Goal: Task Accomplishment & Management: Complete application form

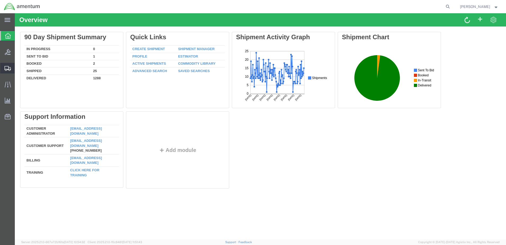
click at [0, 0] on span "Create Shipment" at bounding box center [0, 0] width 0 height 0
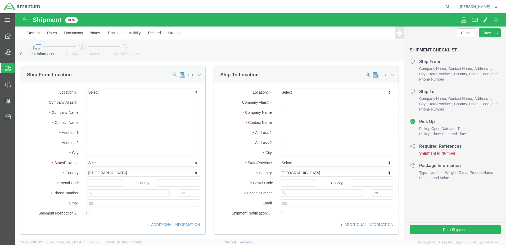
select select
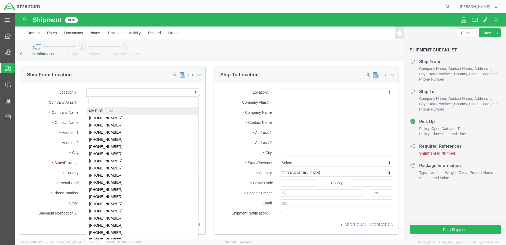
select select "MYPROFILE"
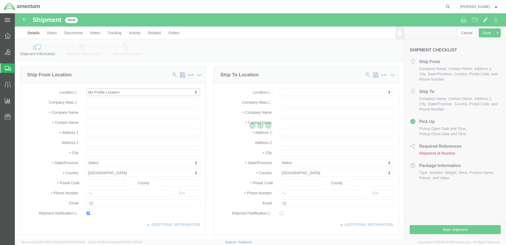
type input "[STREET_ADDRESS][PERSON_NAME]"
type input "79925"
type input "[PHONE_NUMBER]"
type input "[PERSON_NAME][EMAIL_ADDRESS][DOMAIN_NAME]"
checkbox input "true"
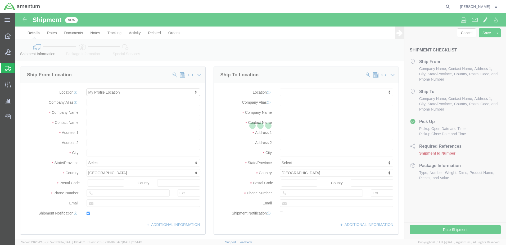
type input "Amentum Services, Inc."
type input "[PERSON_NAME]"
type input "[GEOGRAPHIC_DATA]"
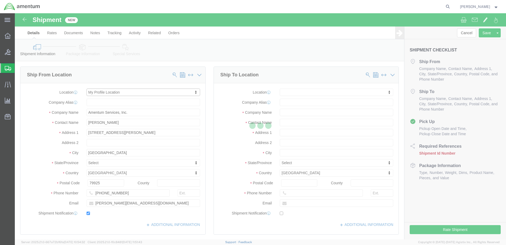
select select "[GEOGRAPHIC_DATA]"
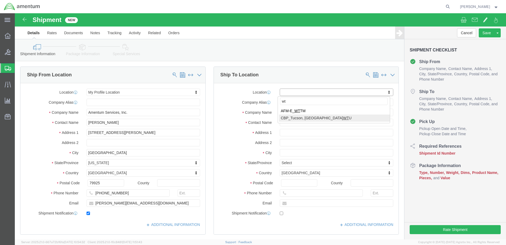
type input "wt"
select select "49949"
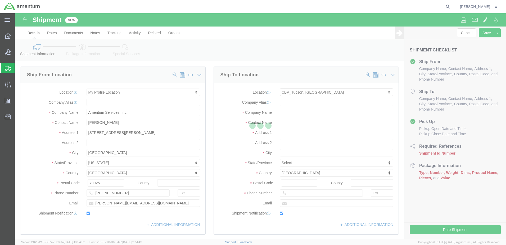
type input "[STREET_ADDRESS]"
type input "[PERSON_NAME] [GEOGRAPHIC_DATA]"
type input "85707"
type input "[PHONE_NUMBER]"
type input "[PERSON_NAME][EMAIL_ADDRESS][PERSON_NAME][DOMAIN_NAME]"
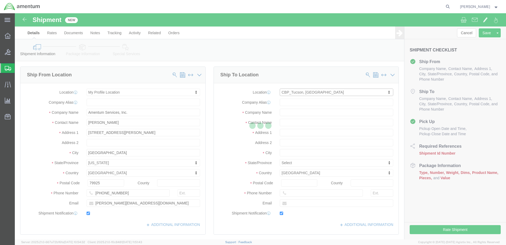
checkbox input "true"
type input "Amentum Services, Inc"
type input "[PERSON_NAME]"
type input "DM AFB"
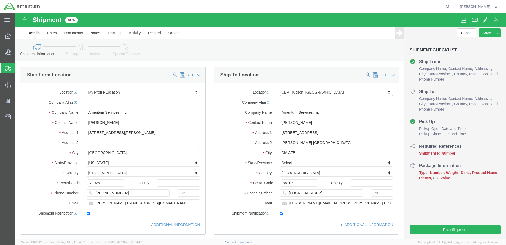
select select "AZ"
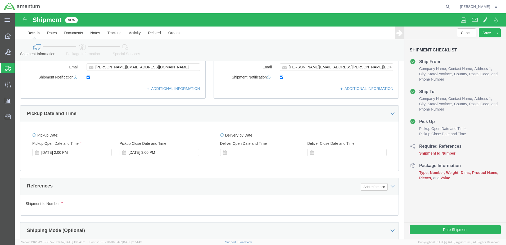
scroll to position [212, 0]
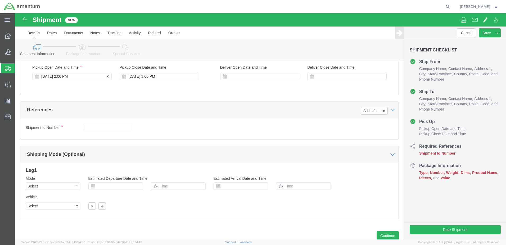
click div "[DATE] 2:00 PM"
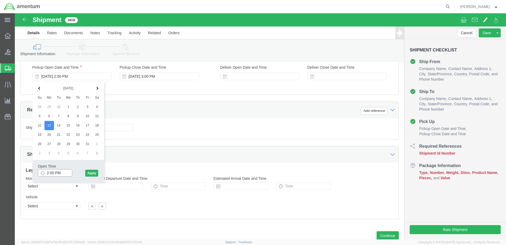
type input "2:30 PM"
click button "Apply"
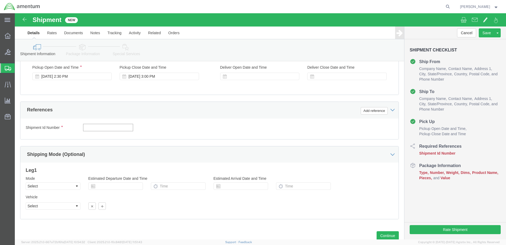
click input "text"
type input "101325"
click button "Add reference"
click select "Select Account Type Activity ID Airline Appointment Number ASN Batch Request # …"
select select "CUSTREF"
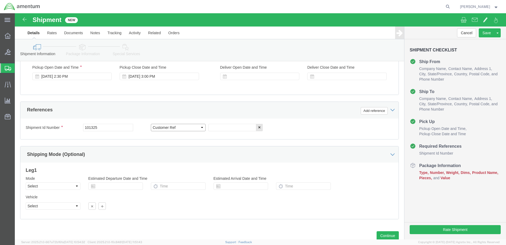
click select "Select Account Type Activity ID Airline Appointment Number ASN Batch Request # …"
click input "text"
type input "522-011744"
click button "Add reference"
click select "Select Account Type Activity ID Airline Appointment Number ASN Batch Request # …"
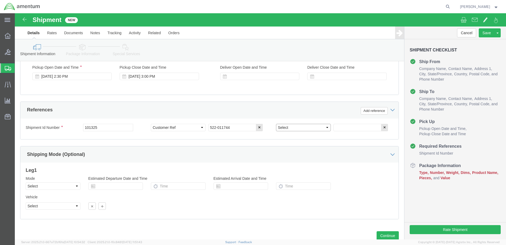
select select "DEPT"
click select "Select Account Type Activity ID Airline Appointment Number ASN Batch Request # …"
click input "text"
type input "CBP"
click select "Select Air Less than Truckload Multi-Leg Ocean Freight Rail Small Parcel Truckl…"
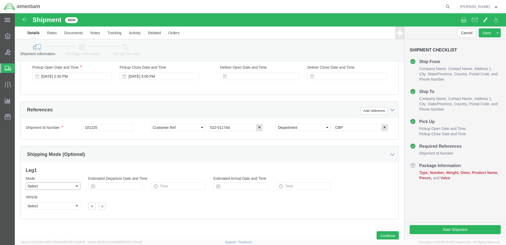
select select "SMAL"
click select "Select Air Less than Truckload Multi-Leg Ocean Freight Rail Small Parcel Truckl…"
click button "Continue"
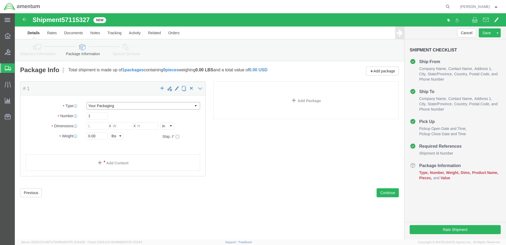
click select "Select Bale(s) Basket(s) Bolt(s) Bottle(s) Buckets Bulk Bundle(s) Can(s) Cardbo…"
select select "MBX"
click select "Select Bale(s) Basket(s) Bolt(s) Bottle(s) Buckets Bulk Bundle(s) Can(s) Cardbo…"
type input "13.00"
type input "11.50"
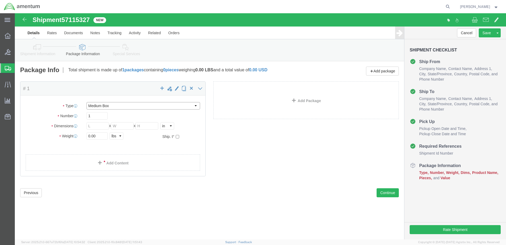
type input "2.50"
click input "0.00"
type input "0"
type input "1"
click link "Add Content"
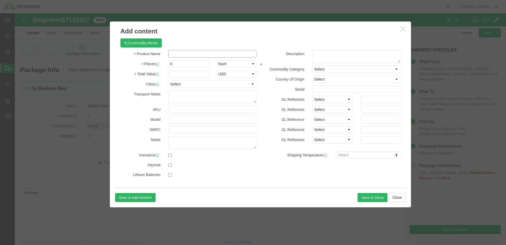
click input "text"
type input "LINK ASSY, LATERAL"
type input "1"
type input "50.00"
click button "Save & Close"
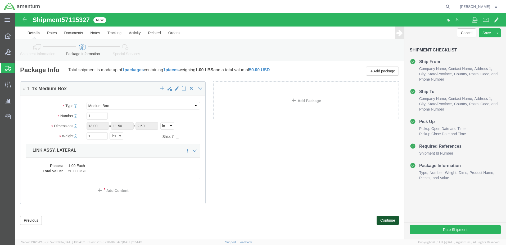
click button "Continue"
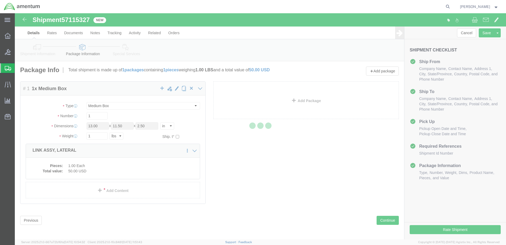
select select
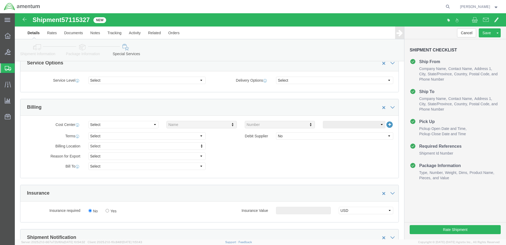
scroll to position [212, 0]
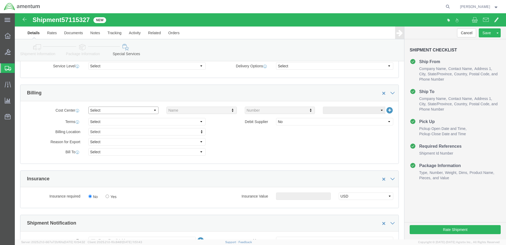
click select "Select Buyer Cost Center Department Operations Number Order Number Sales Person"
select select "COSTCENTER"
click select "Select Buyer Cost Center Department Operations Number Order Number Sales Person"
type input "6118.04.03.2219.000.ELP.0000"
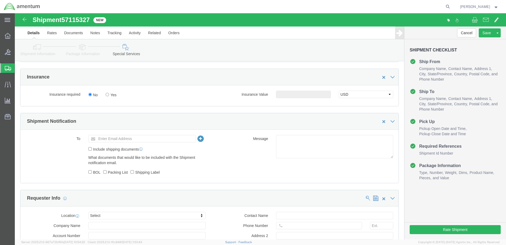
scroll to position [318, 0]
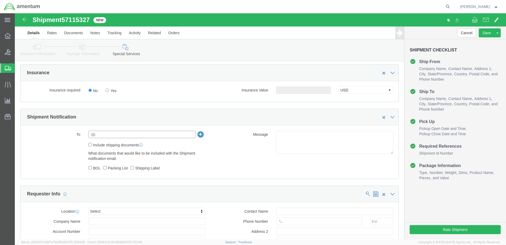
click input "text"
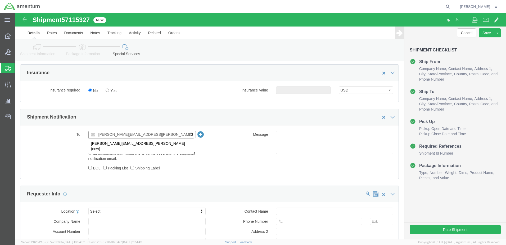
type input "[PERSON_NAME][EMAIL_ADDRESS][PERSON_NAME][DOMAIN_NAME]"
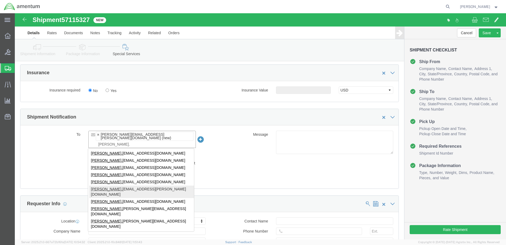
type input "[PERSON_NAME]."
type input "[PERSON_NAME][EMAIL_ADDRESS][PERSON_NAME][DOMAIN_NAME],[PERSON_NAME][DOMAIN_NAM…"
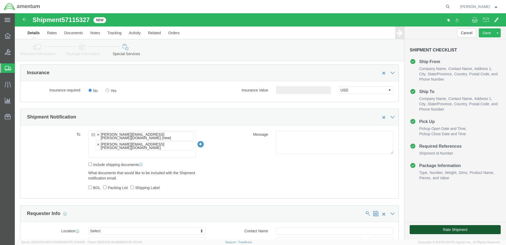
click button "Rate Shipment"
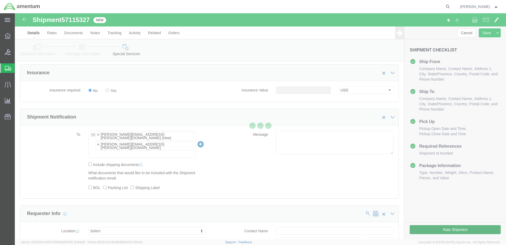
scroll to position [0, 0]
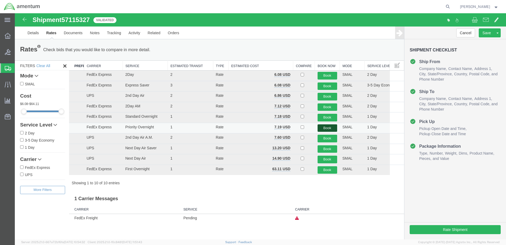
click at [330, 128] on button "Book" at bounding box center [328, 128] width 20 height 8
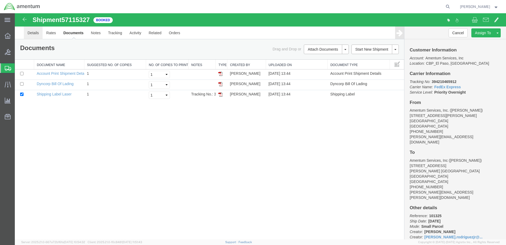
click at [35, 32] on link "Details" at bounding box center [33, 32] width 19 height 13
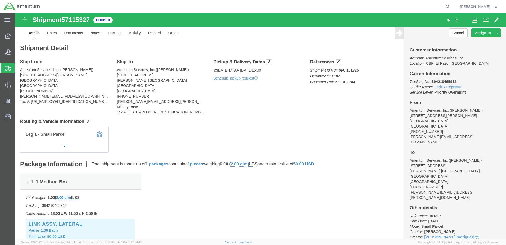
click p "Schedule pickup request"
click link "Schedule pickup request"
click link "Documents"
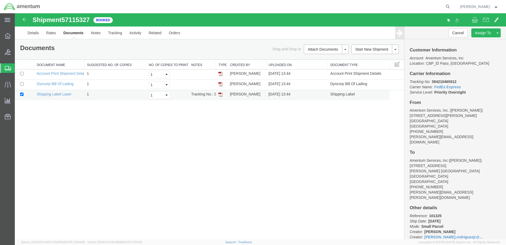
click at [220, 93] on img at bounding box center [221, 94] width 4 height 4
click at [35, 33] on link "Details" at bounding box center [33, 32] width 19 height 13
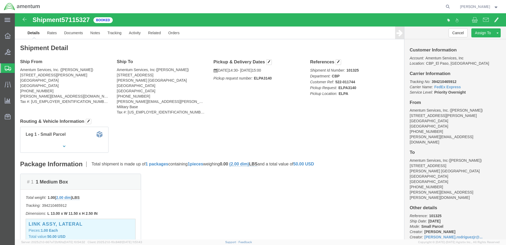
click at [496, 6] on strong "button" at bounding box center [496, 7] width 5 height 2
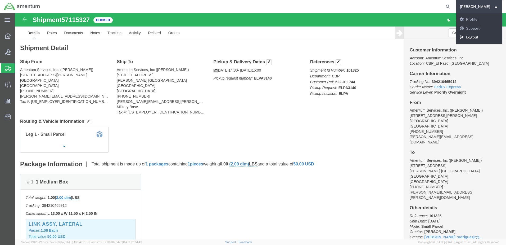
click at [457, 37] on link "Logout" at bounding box center [479, 37] width 47 height 9
